Goal: Task Accomplishment & Management: Manage account settings

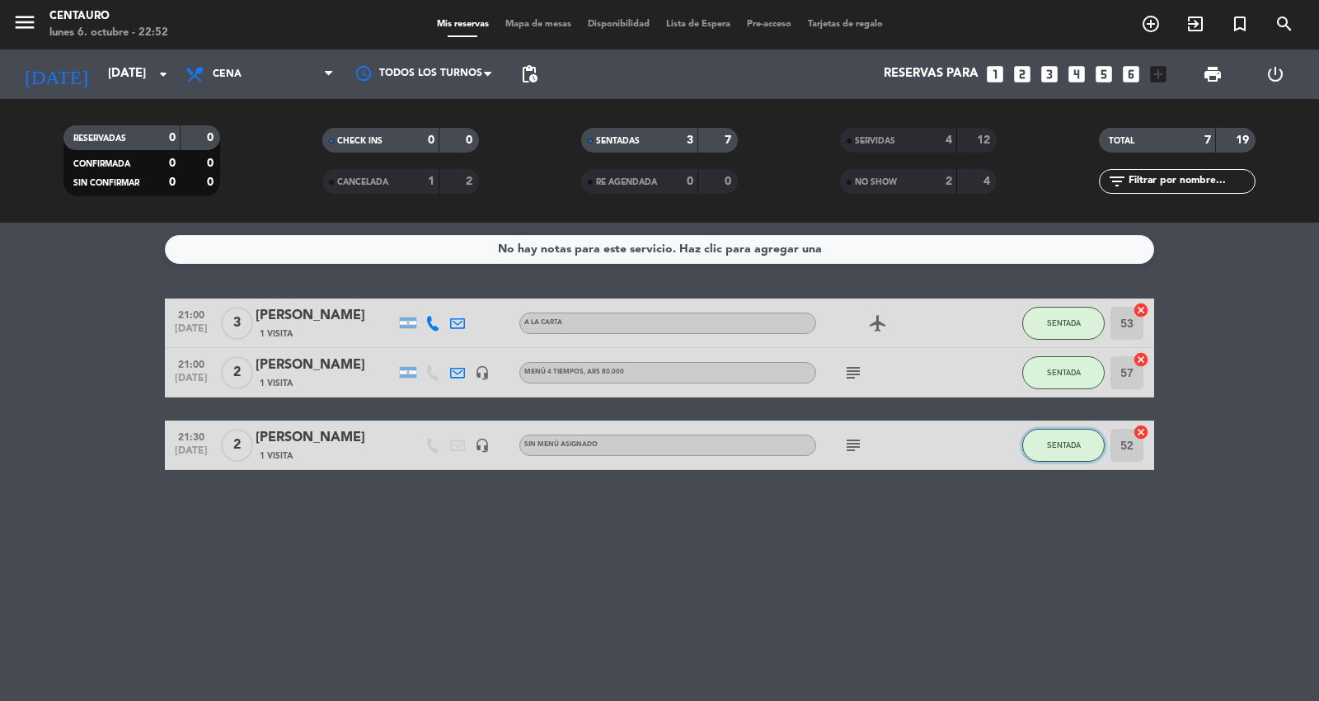
click at [1074, 454] on button "SENTADA" at bounding box center [1063, 445] width 82 height 33
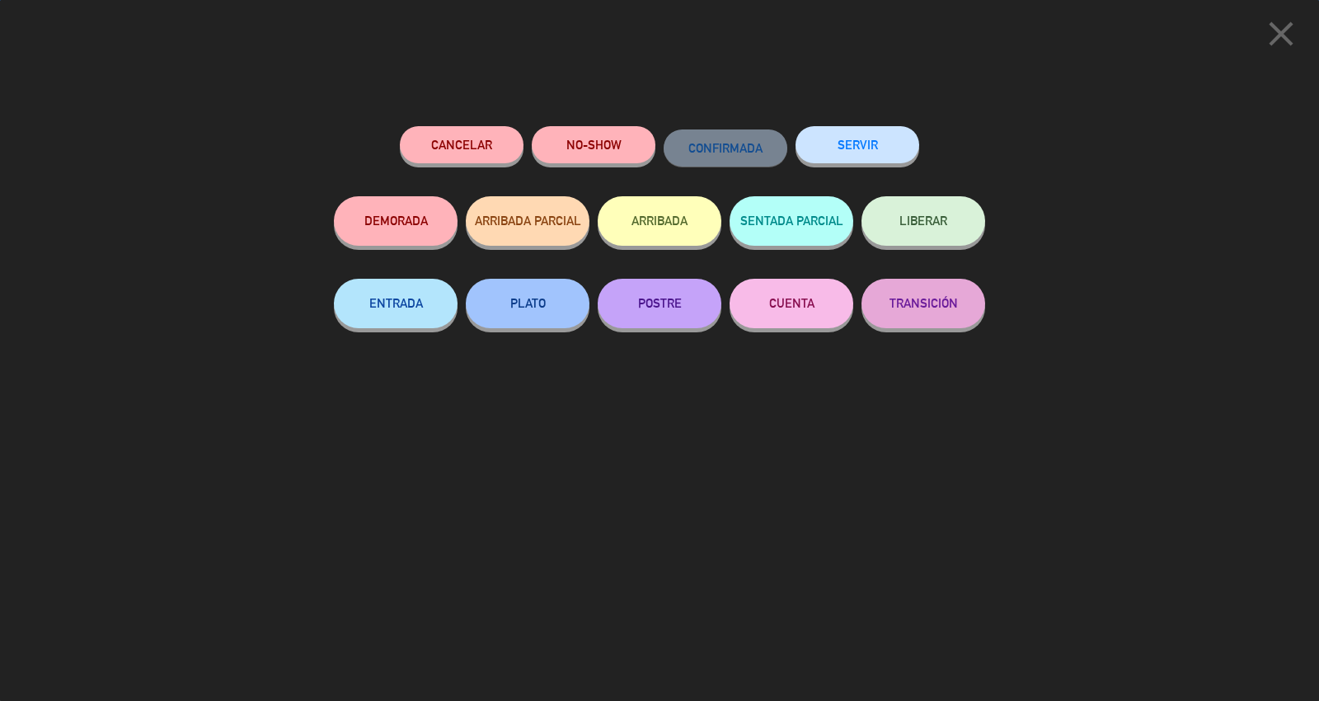
click at [870, 147] on button "SERVIR" at bounding box center [858, 144] width 124 height 37
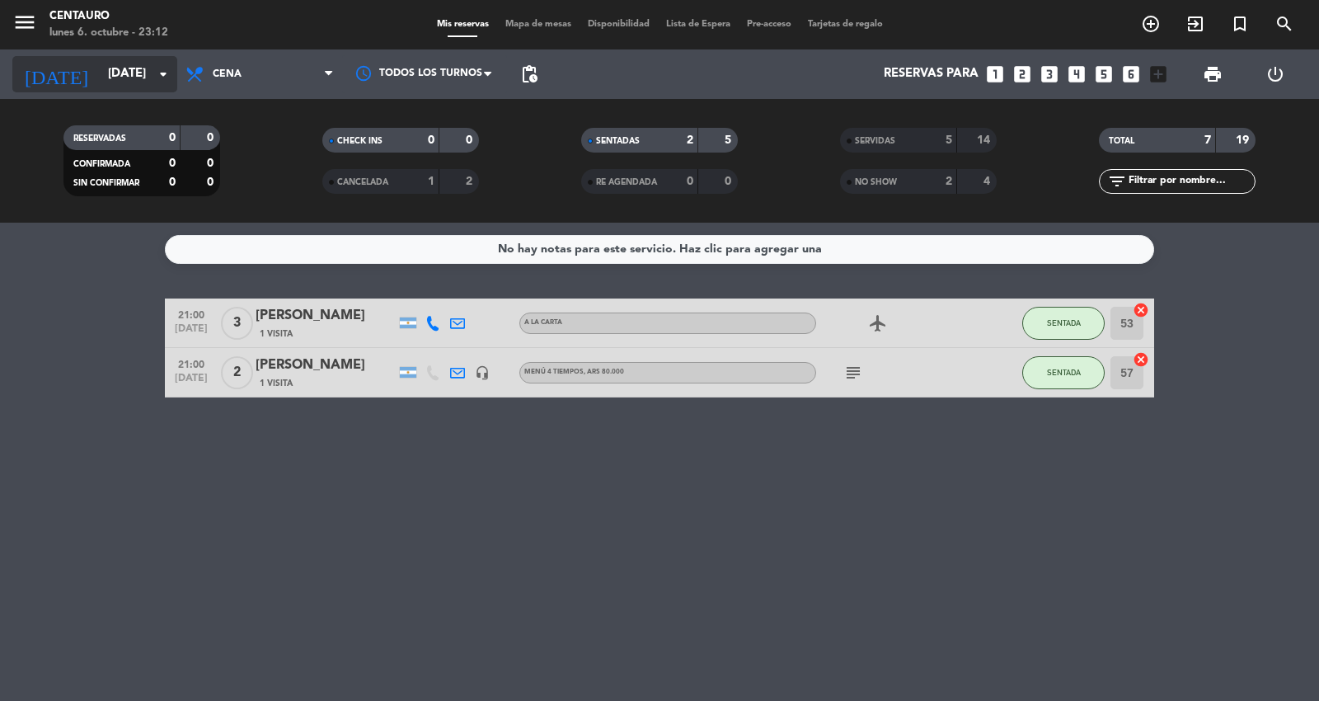
click at [100, 70] on input "[DATE]" at bounding box center [179, 74] width 159 height 31
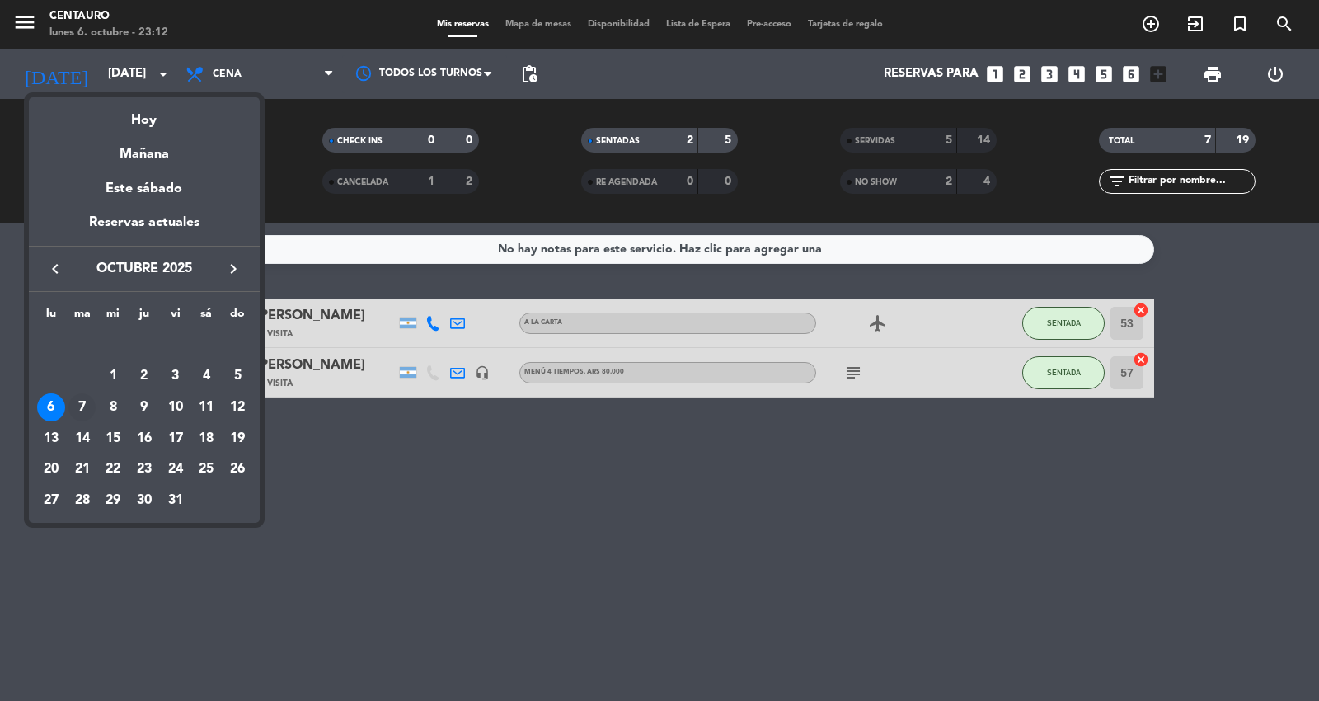
click at [80, 405] on div "7" at bounding box center [82, 407] width 28 height 28
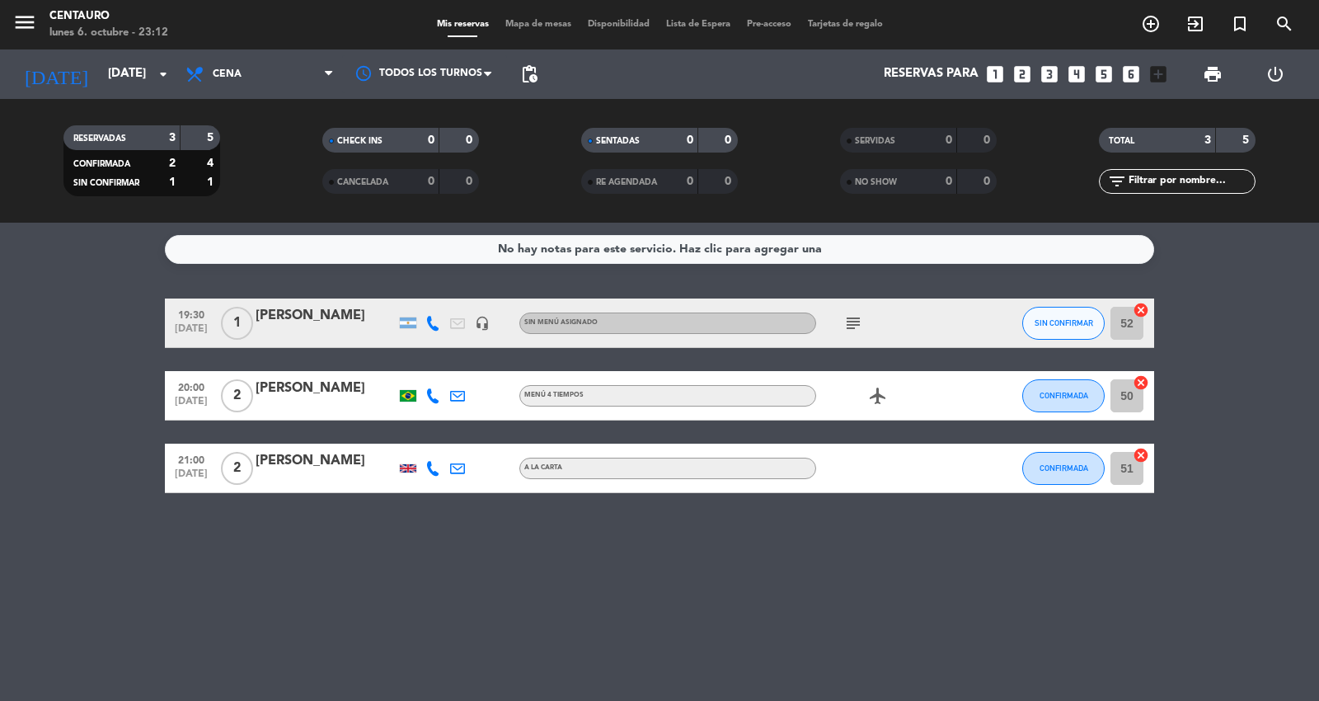
click at [856, 320] on icon "subject" at bounding box center [853, 323] width 20 height 20
click at [100, 88] on input "[DATE]" at bounding box center [179, 74] width 159 height 31
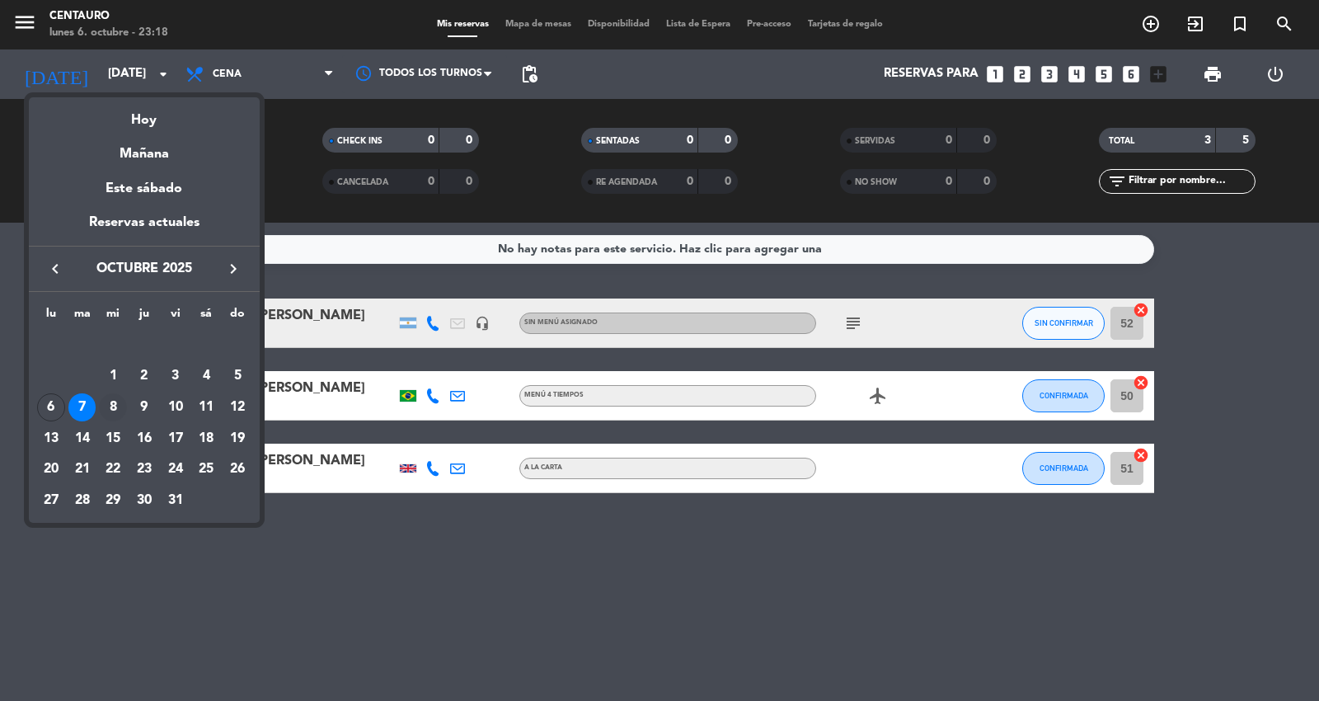
click at [112, 408] on div "8" at bounding box center [113, 407] width 28 height 28
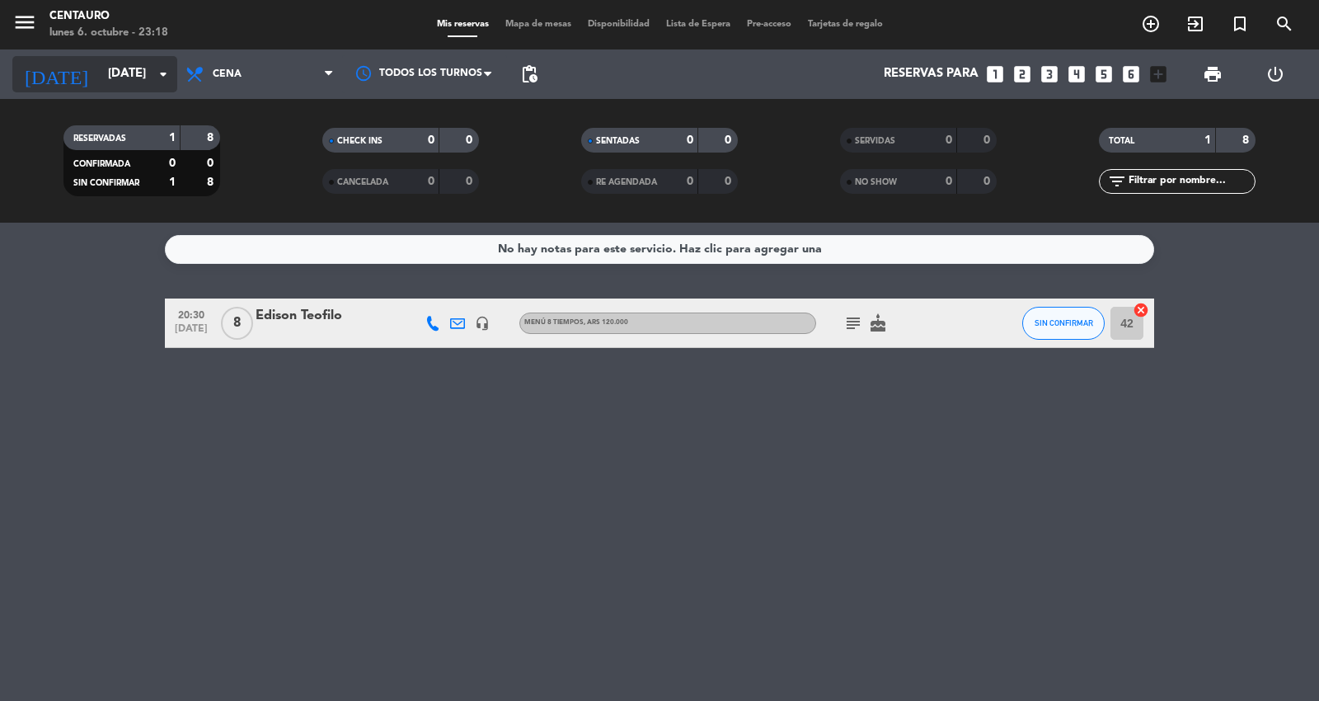
click at [135, 63] on input "[DATE]" at bounding box center [179, 74] width 159 height 31
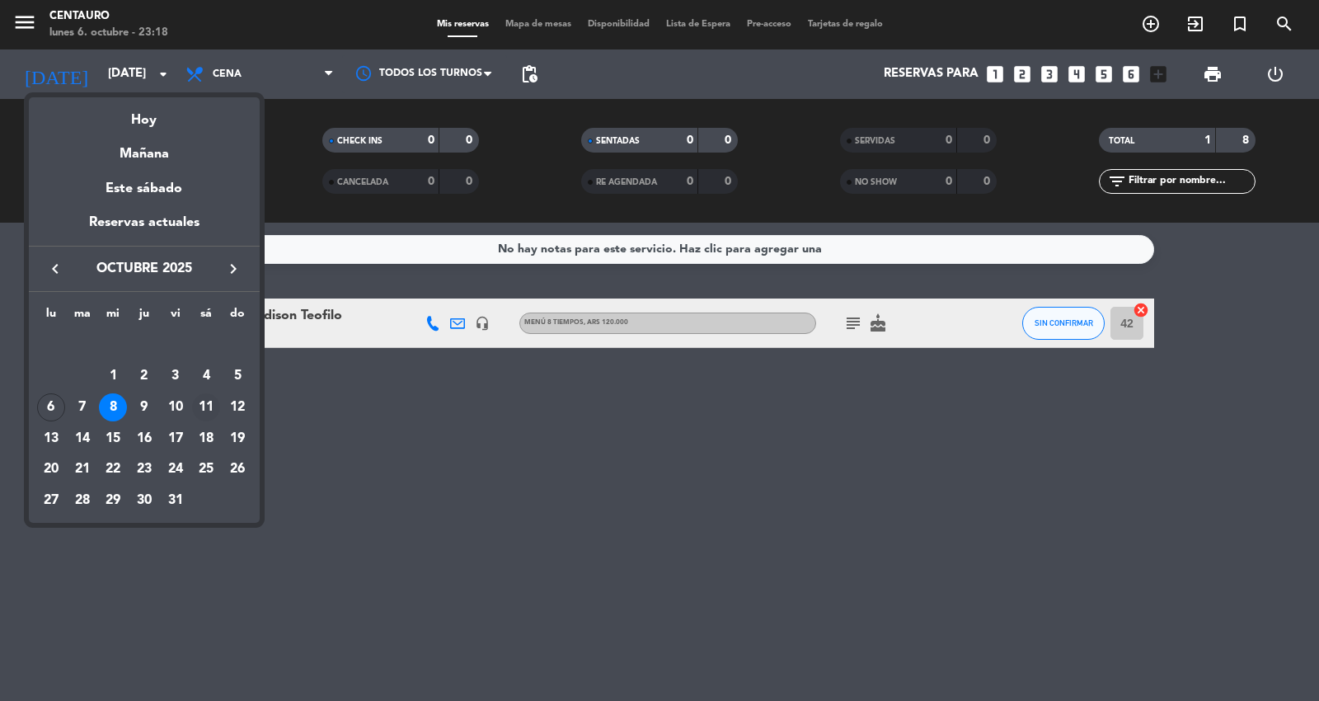
click at [214, 410] on div "11" at bounding box center [206, 407] width 28 height 28
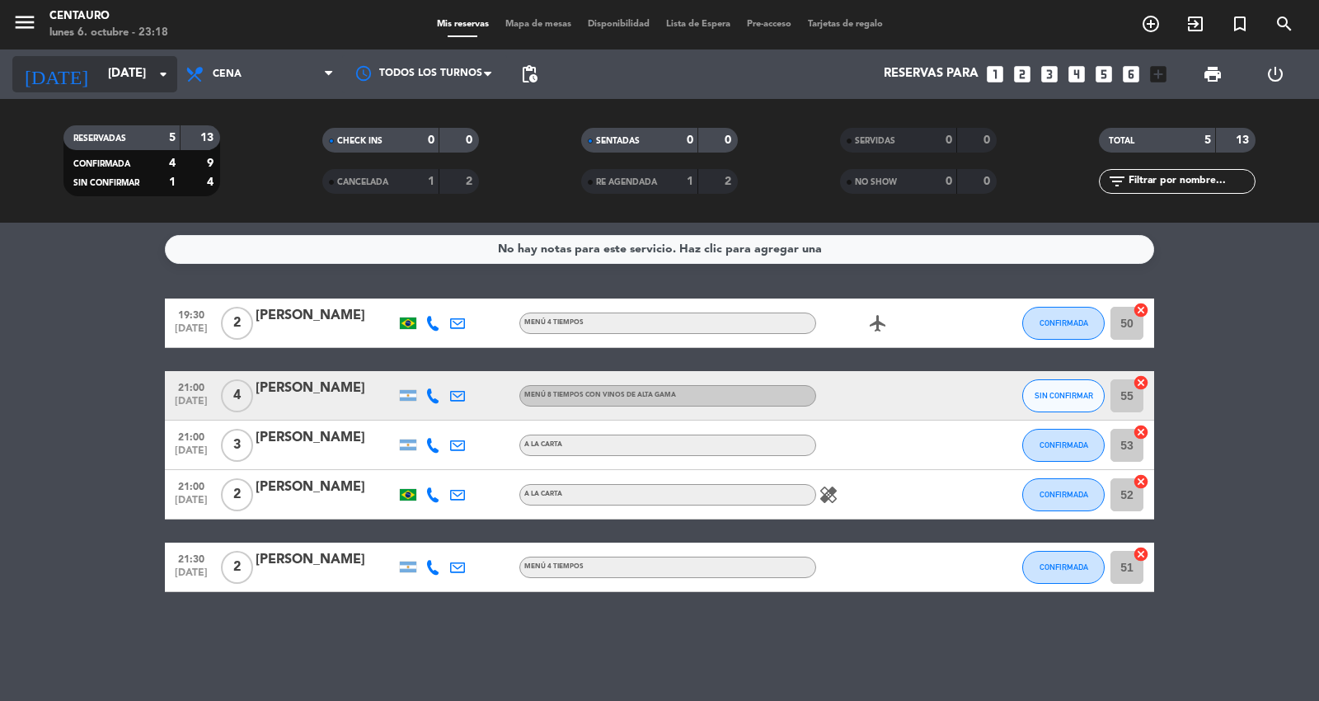
click at [147, 82] on input "[DATE]" at bounding box center [179, 74] width 159 height 31
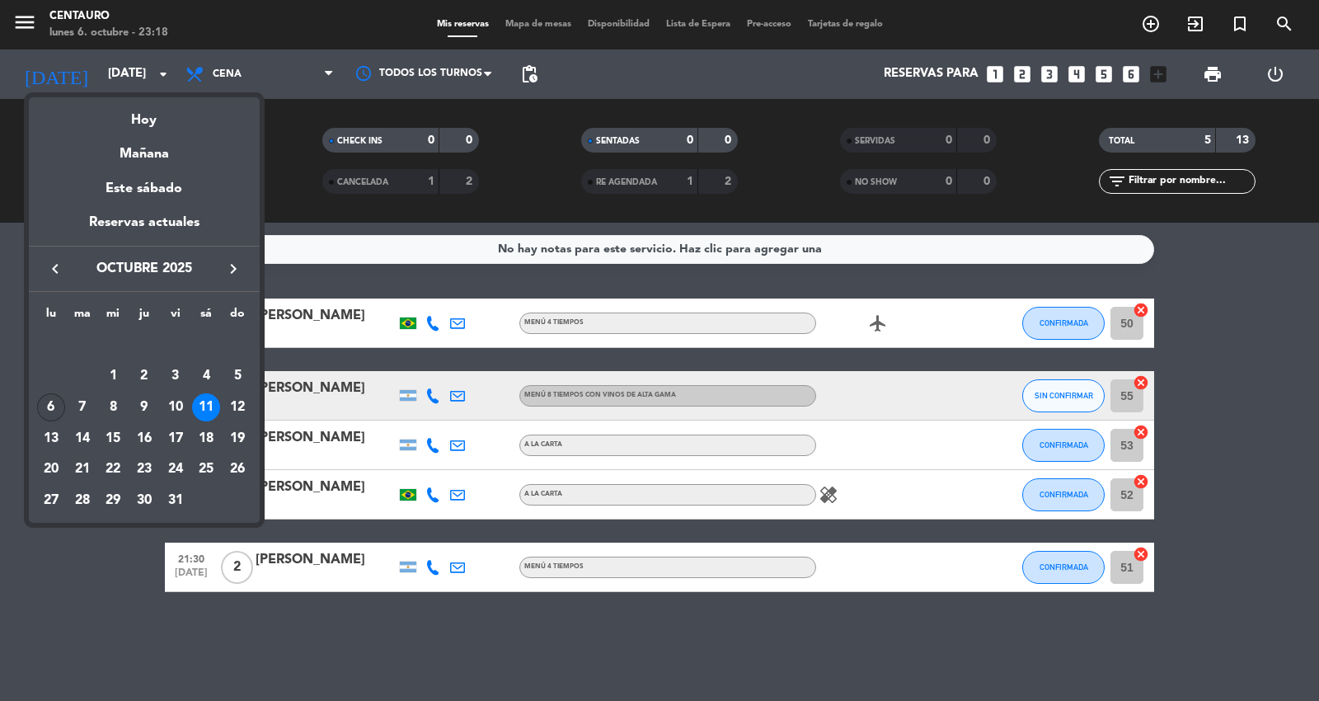
click at [51, 409] on div "6" at bounding box center [51, 407] width 28 height 28
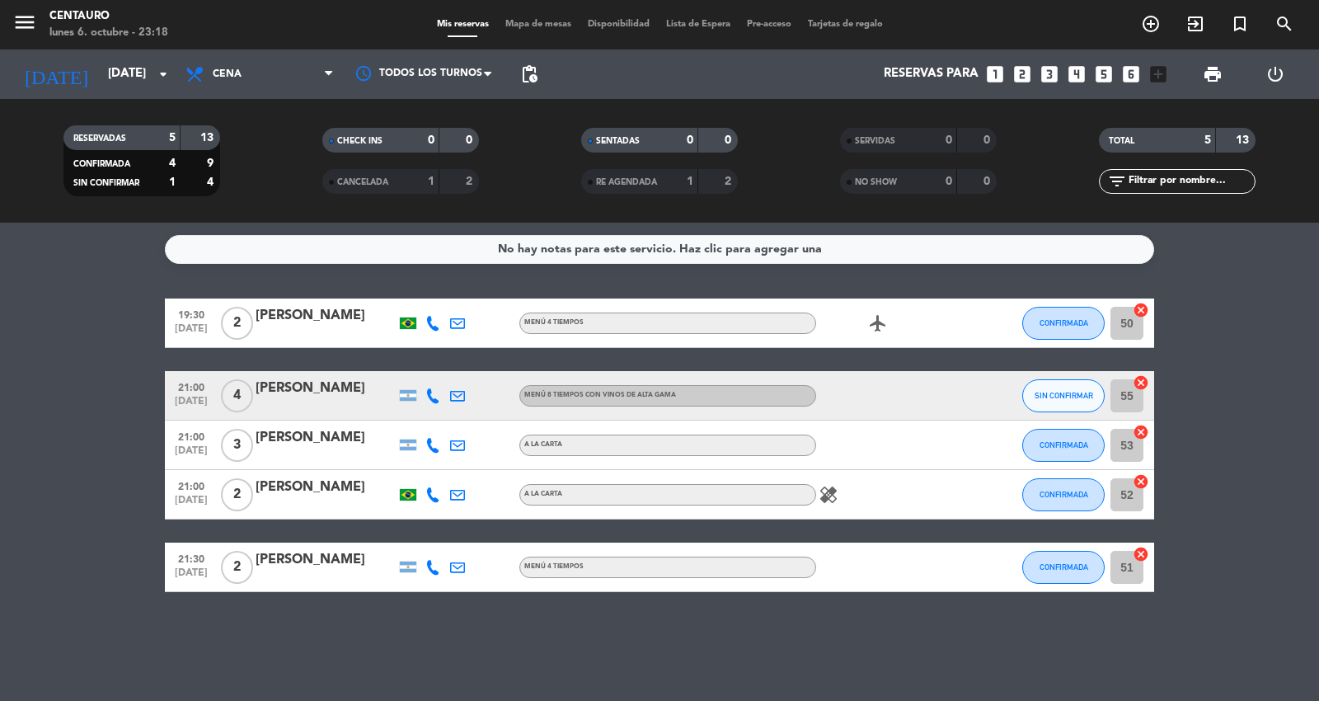
type input "[DATE]"
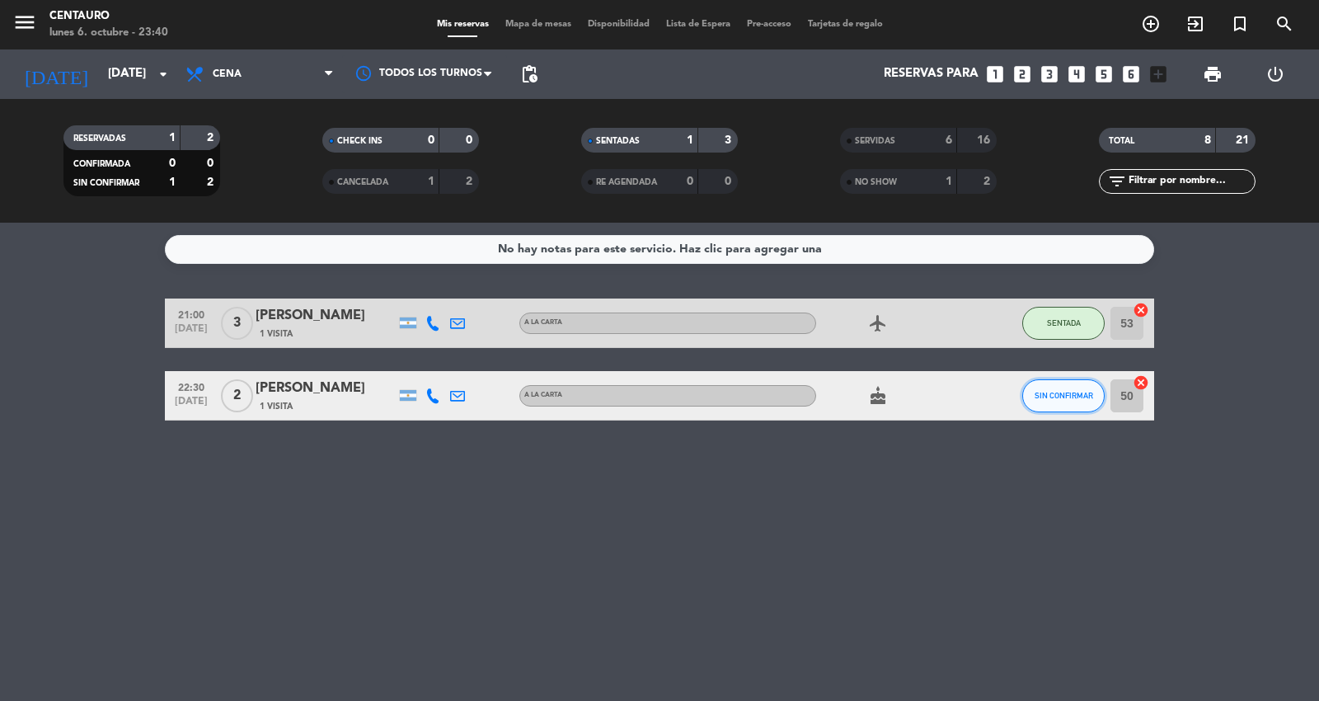
click at [1081, 397] on span "SIN CONFIRMAR" at bounding box center [1064, 395] width 59 height 9
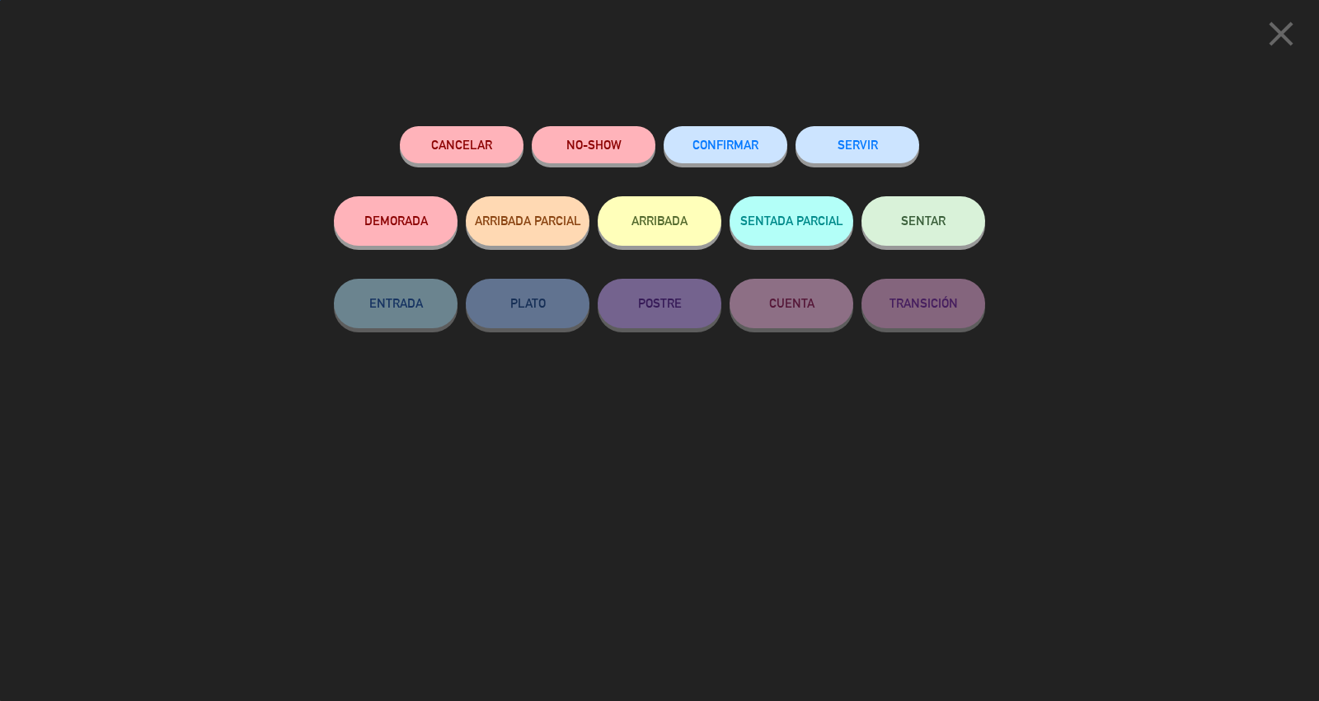
click at [900, 217] on button "SENTAR" at bounding box center [924, 220] width 124 height 49
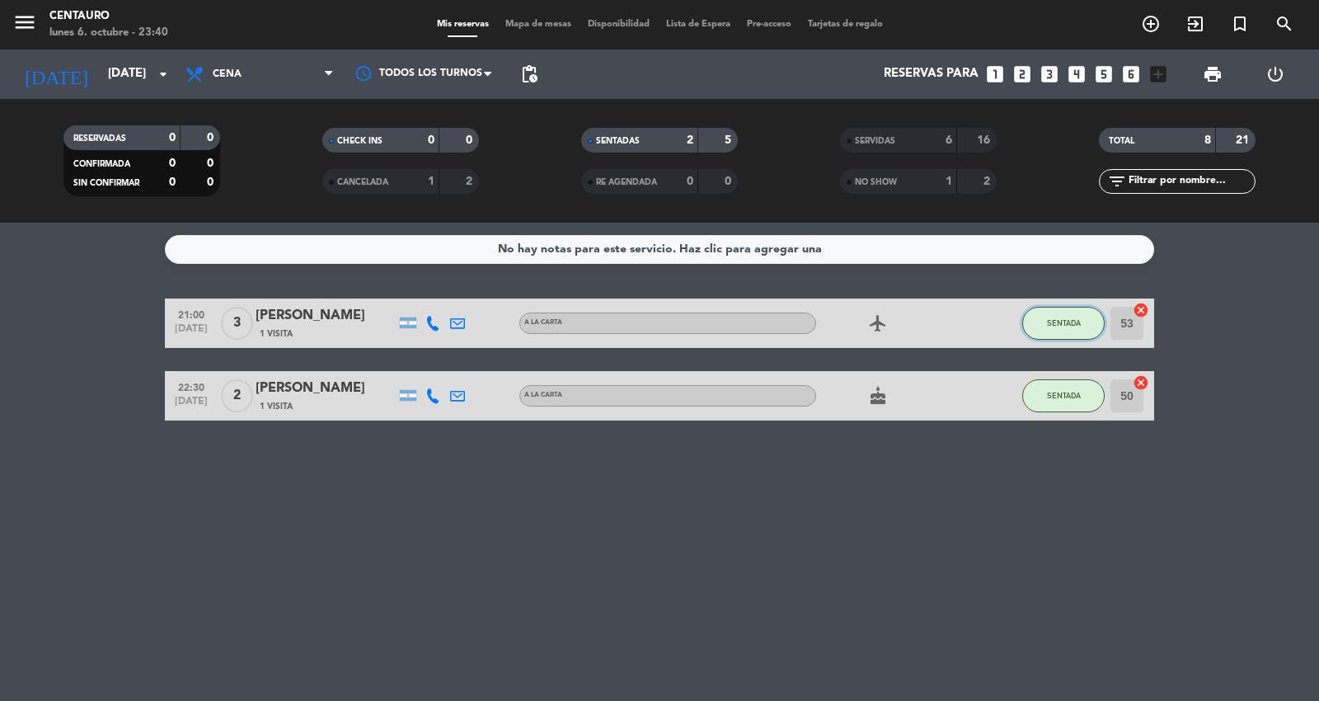
click at [1072, 336] on button "SENTADA" at bounding box center [1063, 323] width 82 height 33
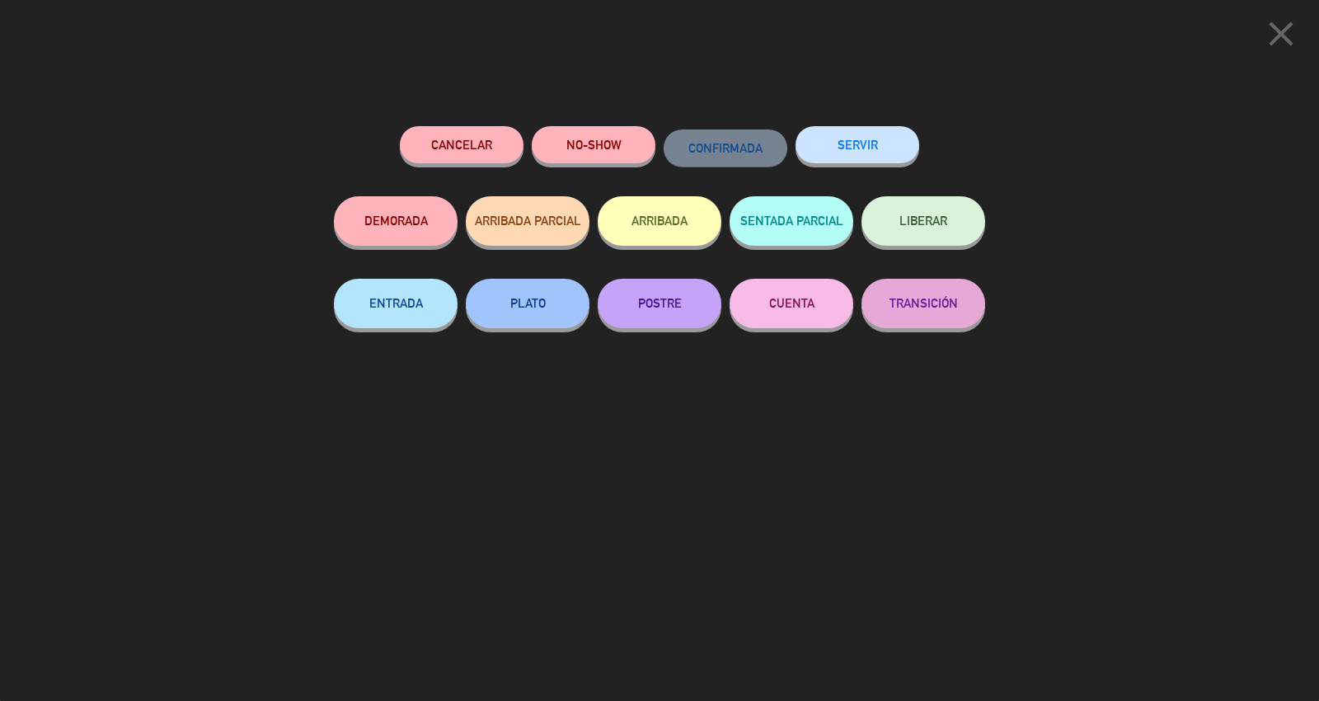
click at [878, 132] on button "SERVIR" at bounding box center [858, 144] width 124 height 37
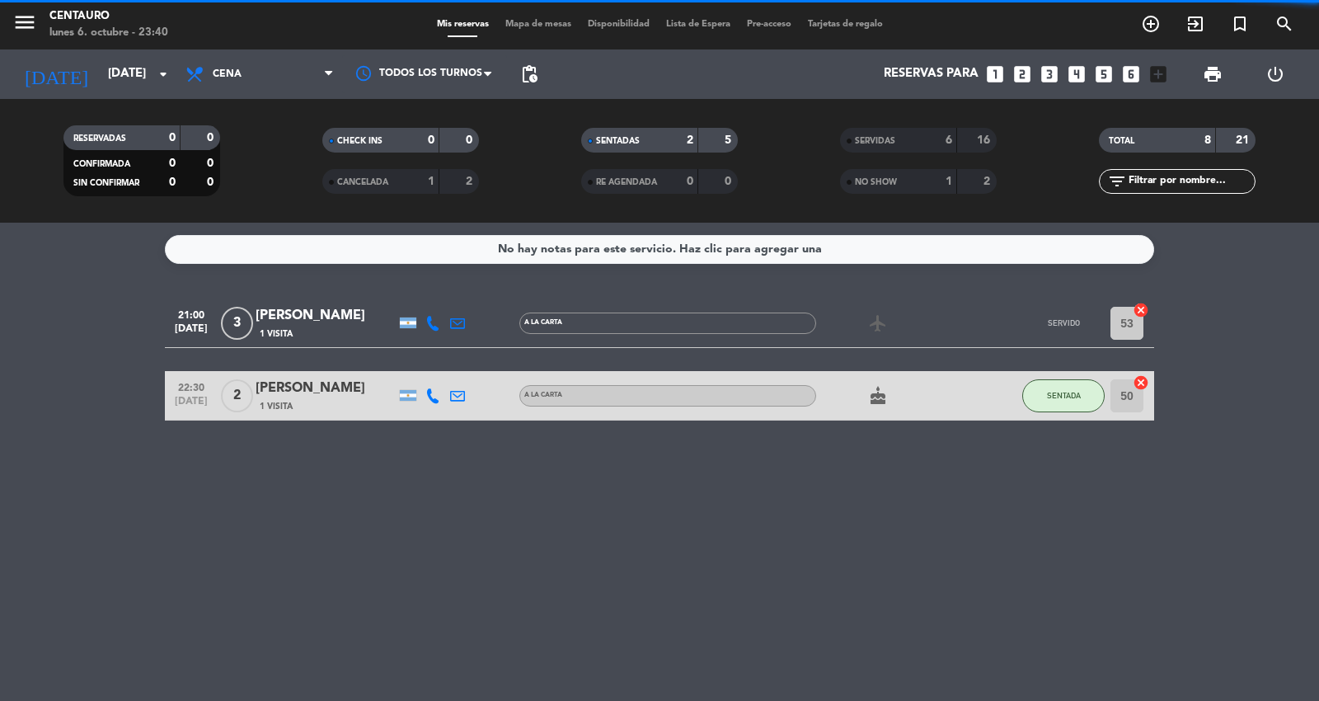
click at [882, 138] on span "SERVIDAS" at bounding box center [875, 141] width 40 height 8
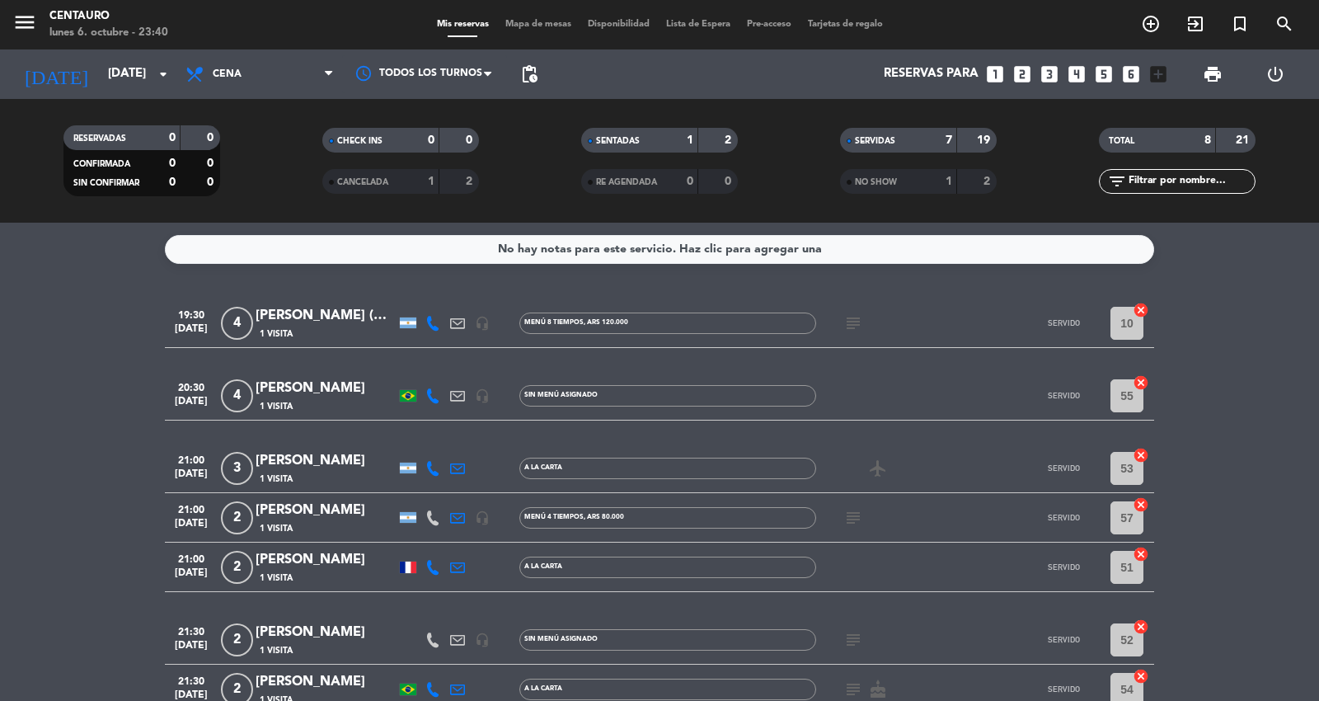
click at [864, 326] on span "subject" at bounding box center [853, 323] width 25 height 20
click at [852, 311] on div "subject" at bounding box center [890, 322] width 148 height 49
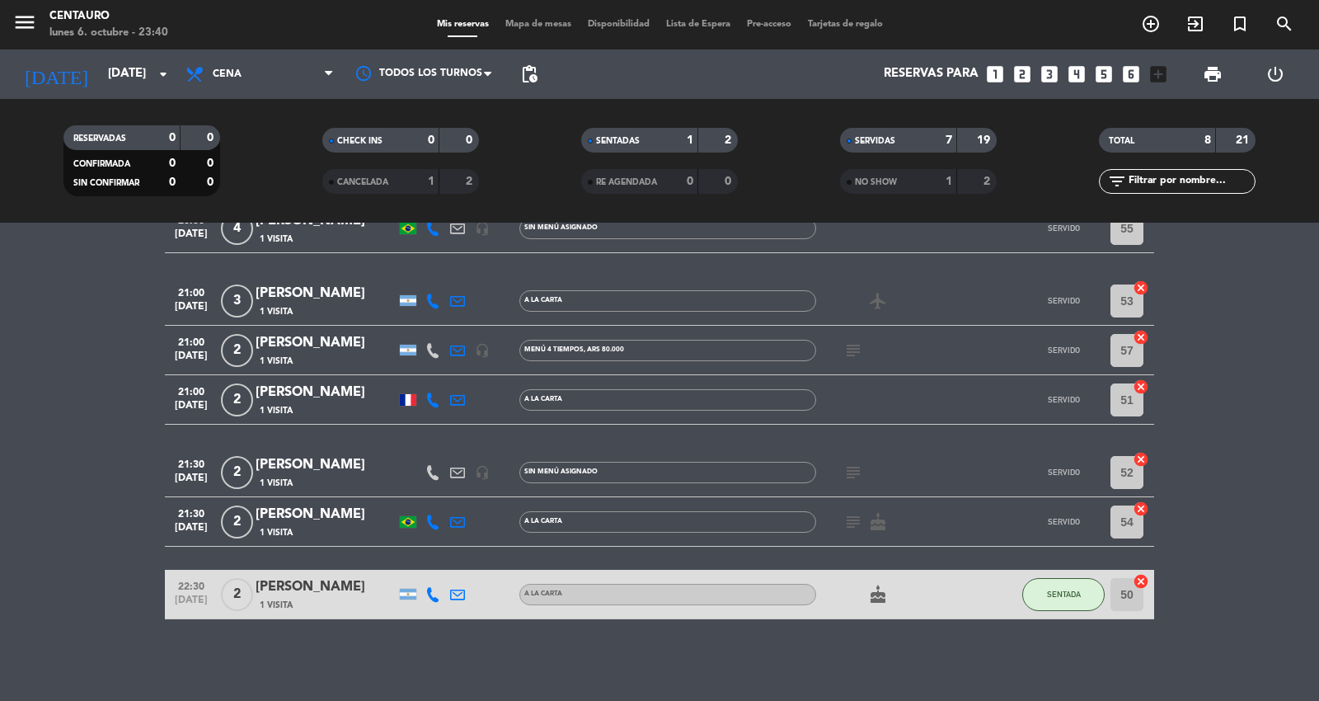
scroll to position [168, 0]
click at [855, 492] on div "subject" at bounding box center [890, 471] width 148 height 49
click at [855, 487] on div "subject" at bounding box center [890, 471] width 148 height 49
click at [855, 475] on icon "subject" at bounding box center [853, 472] width 20 height 20
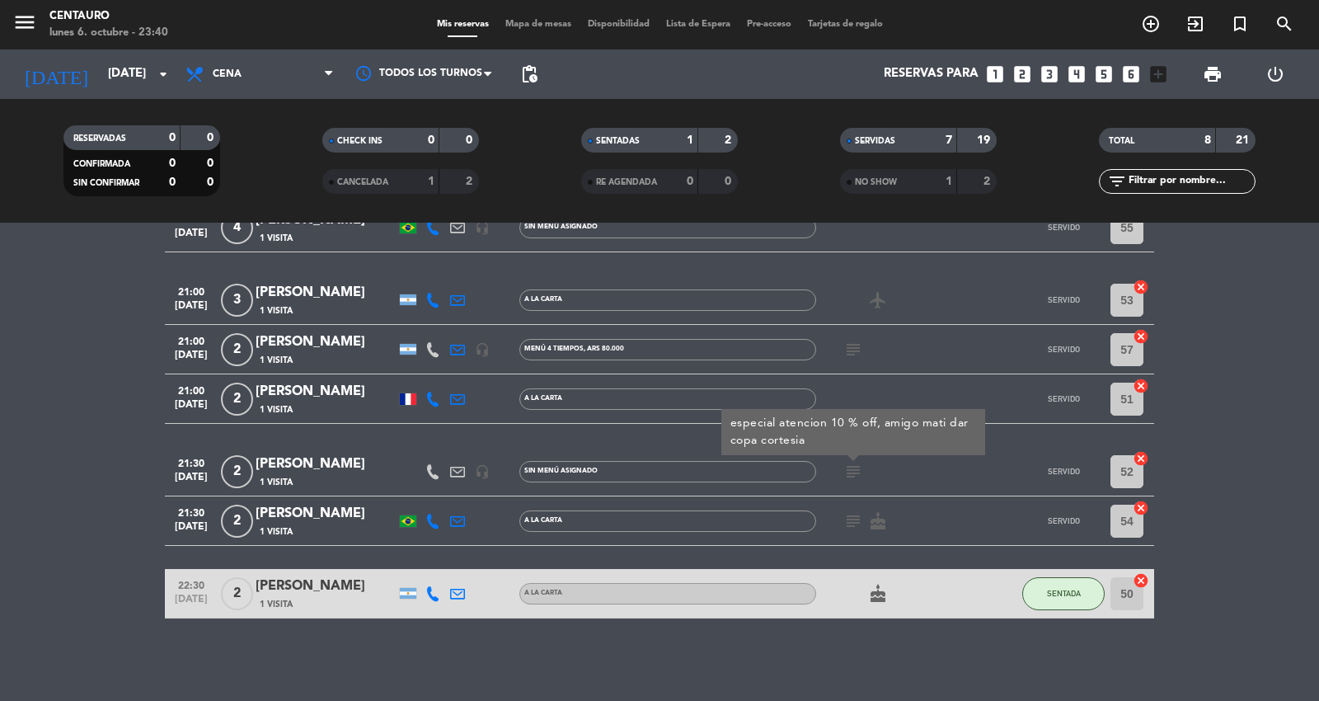
click at [855, 511] on icon "subject" at bounding box center [853, 521] width 20 height 20
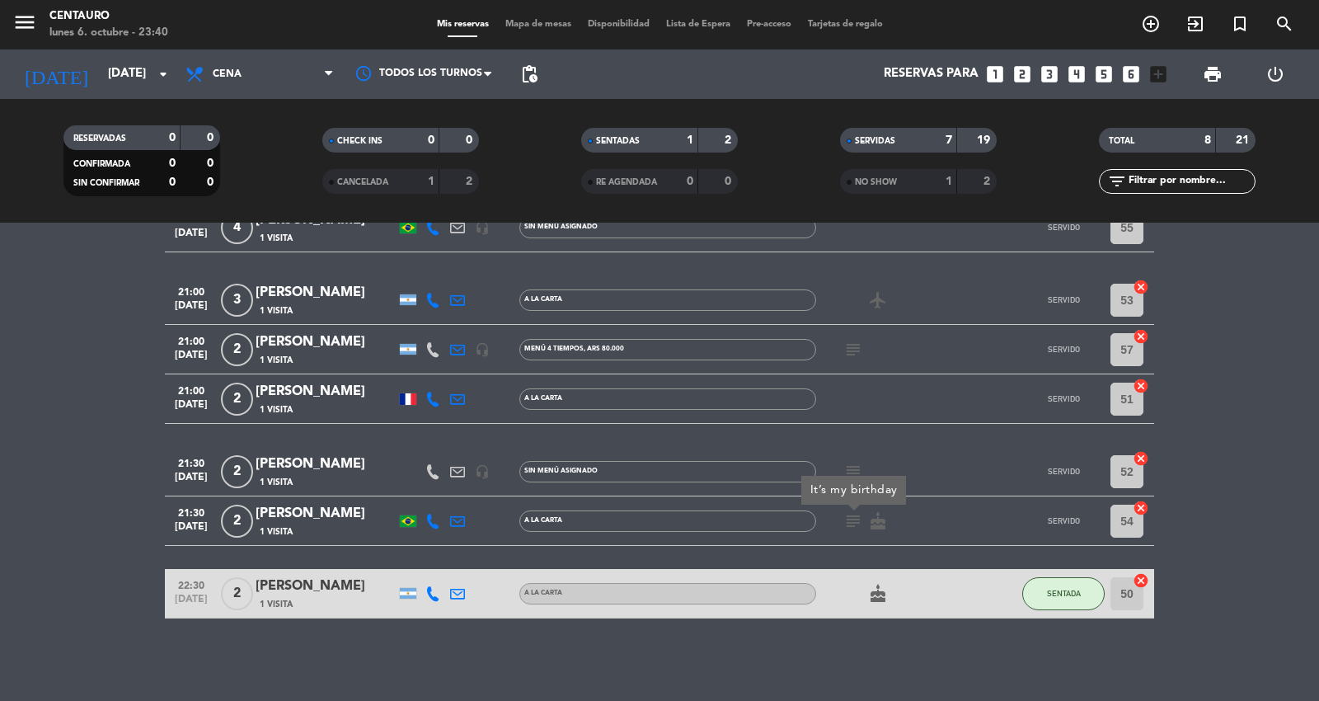
click at [853, 348] on icon "subject" at bounding box center [853, 350] width 20 height 20
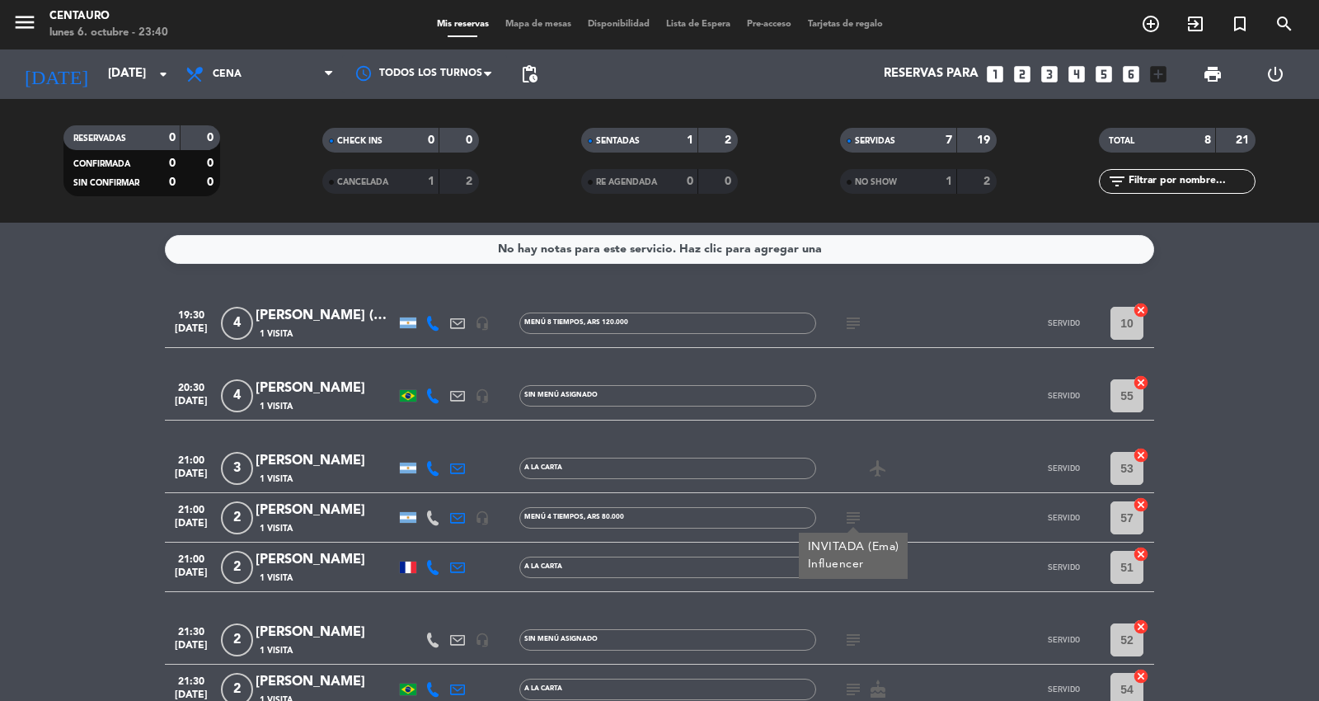
click at [398, 175] on div "CANCELADA" at bounding box center [364, 181] width 76 height 19
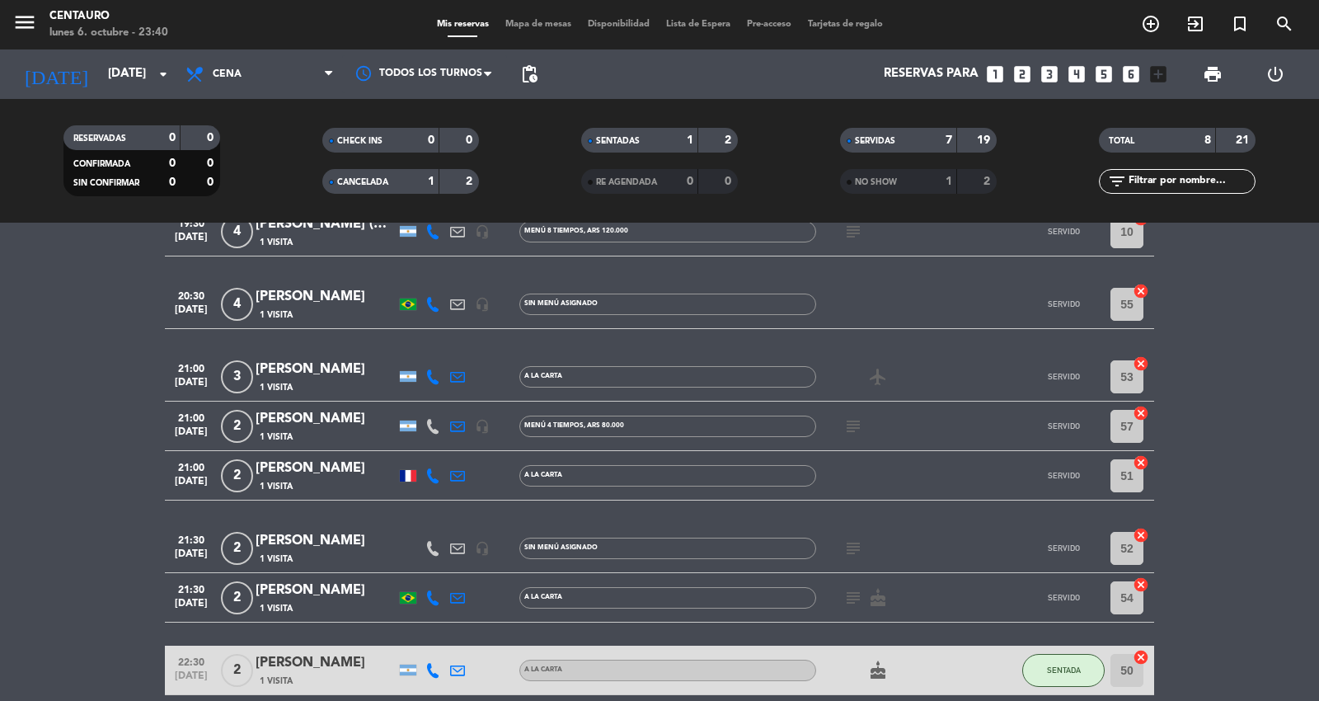
scroll to position [168, 0]
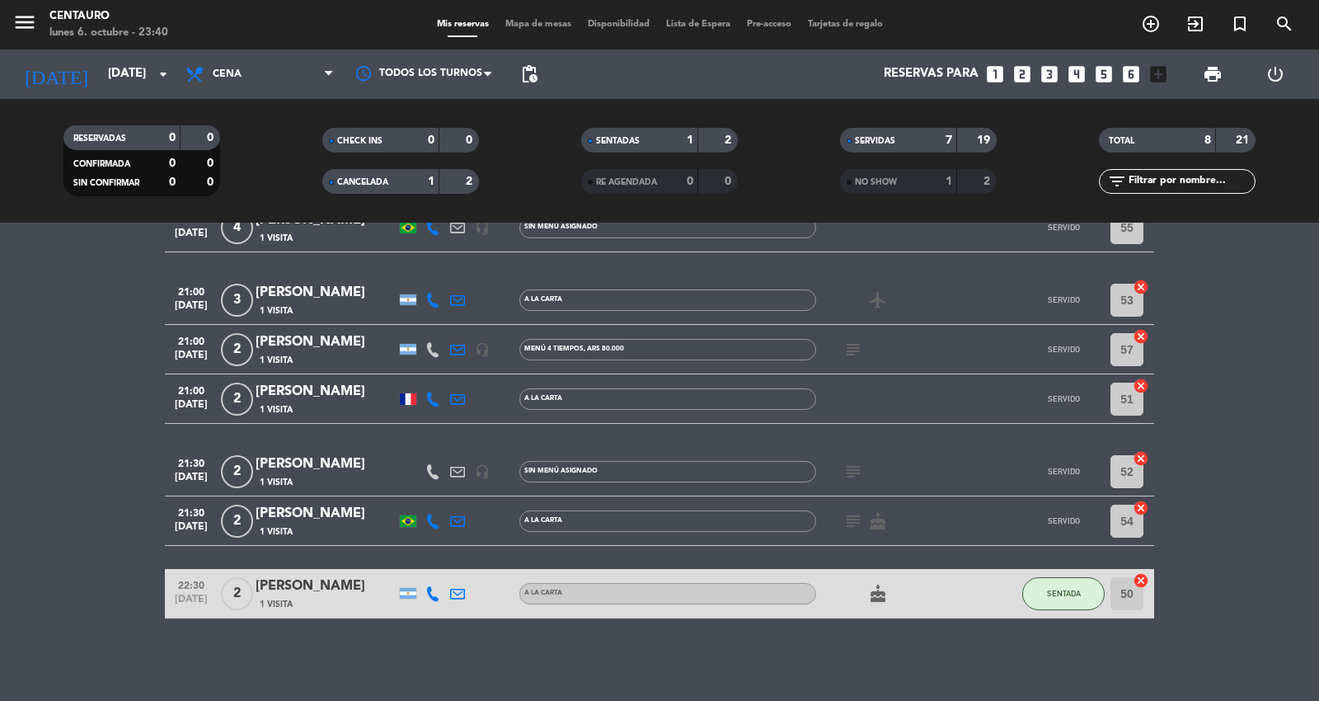
click at [910, 176] on div "NO SHOW" at bounding box center [882, 181] width 76 height 19
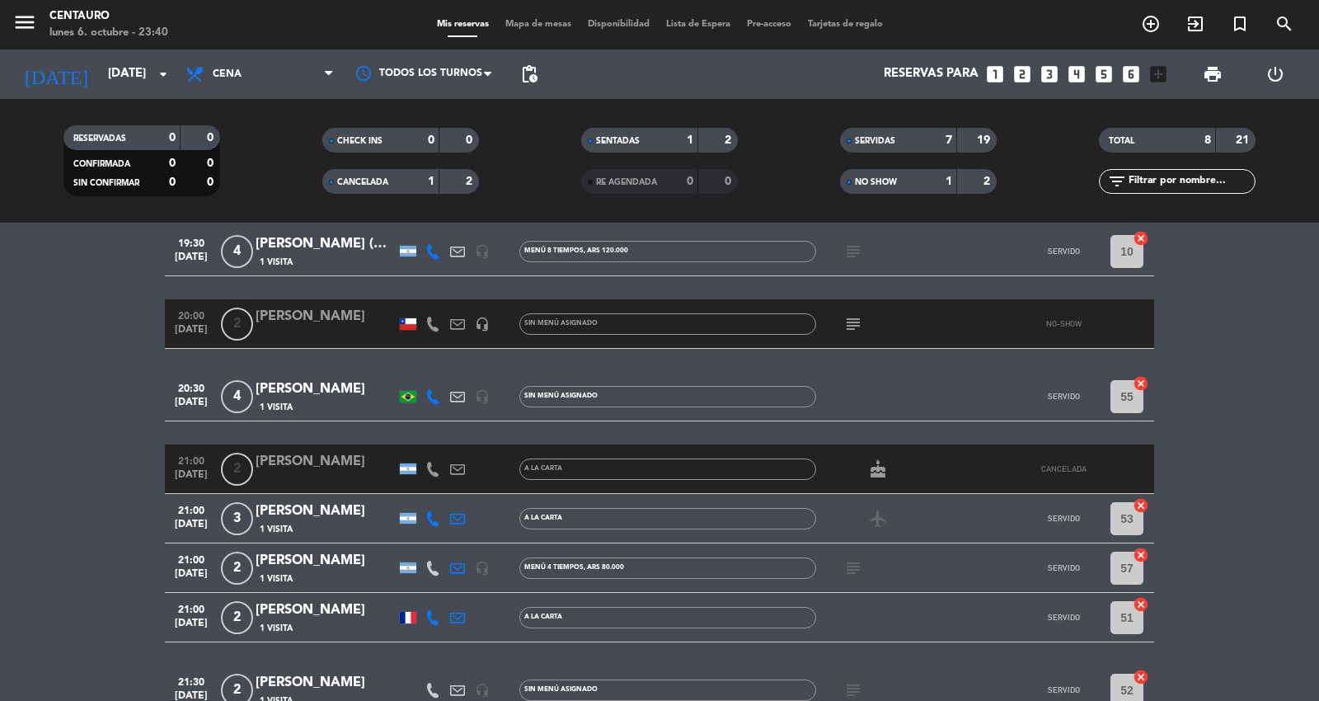
scroll to position [0, 0]
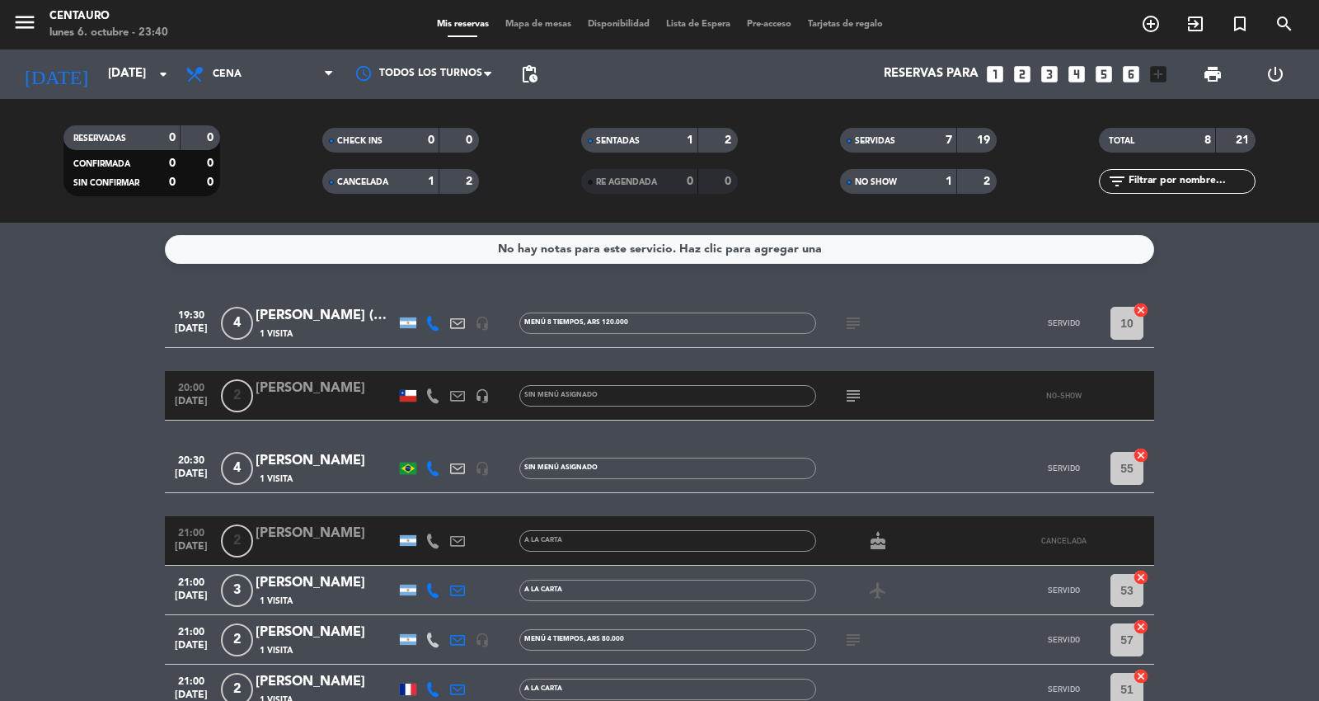
click at [857, 386] on icon "subject" at bounding box center [853, 396] width 20 height 20
